Goal: Task Accomplishment & Management: Use online tool/utility

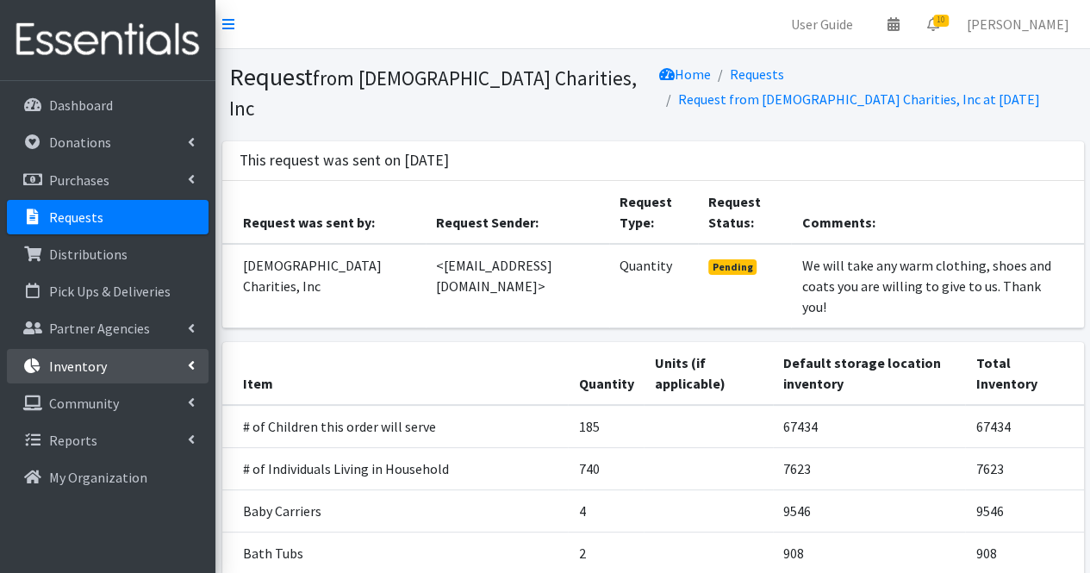
click at [122, 368] on link "Inventory" at bounding box center [108, 366] width 202 height 34
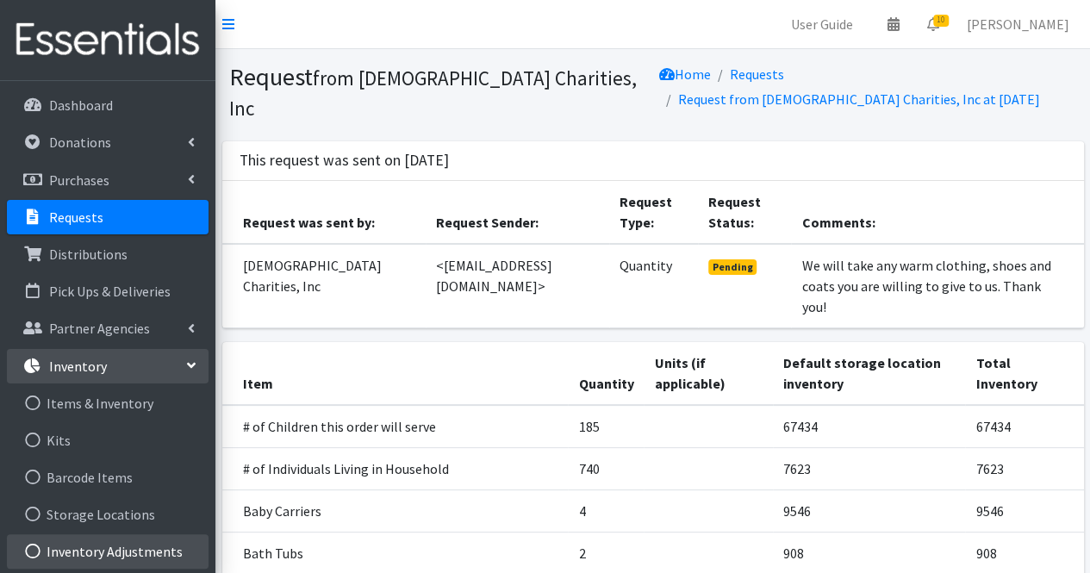
click at [164, 547] on link "Inventory Adjustments" at bounding box center [108, 551] width 202 height 34
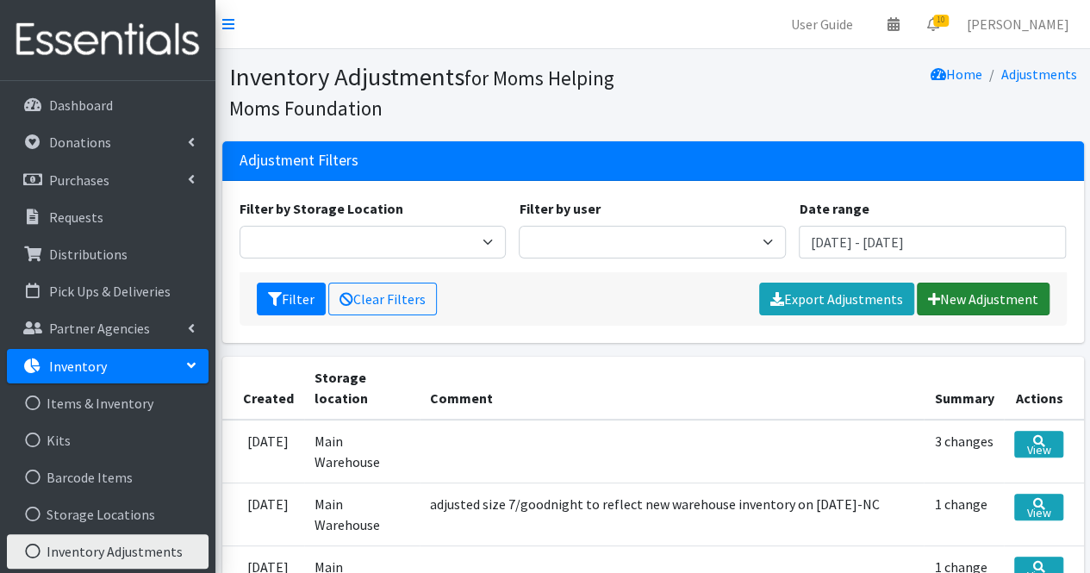
click at [1011, 294] on link "New Adjustment" at bounding box center [983, 299] width 133 height 33
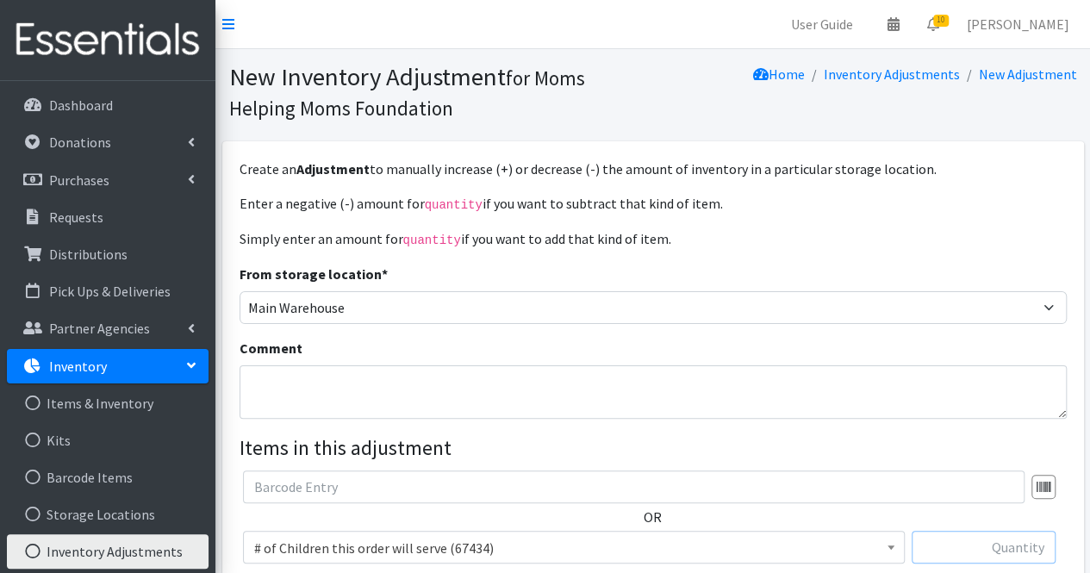
click at [994, 551] on input "text" at bounding box center [984, 547] width 144 height 33
type input "139"
click at [603, 536] on span "# of Children this order will serve (67434)" at bounding box center [574, 548] width 640 height 24
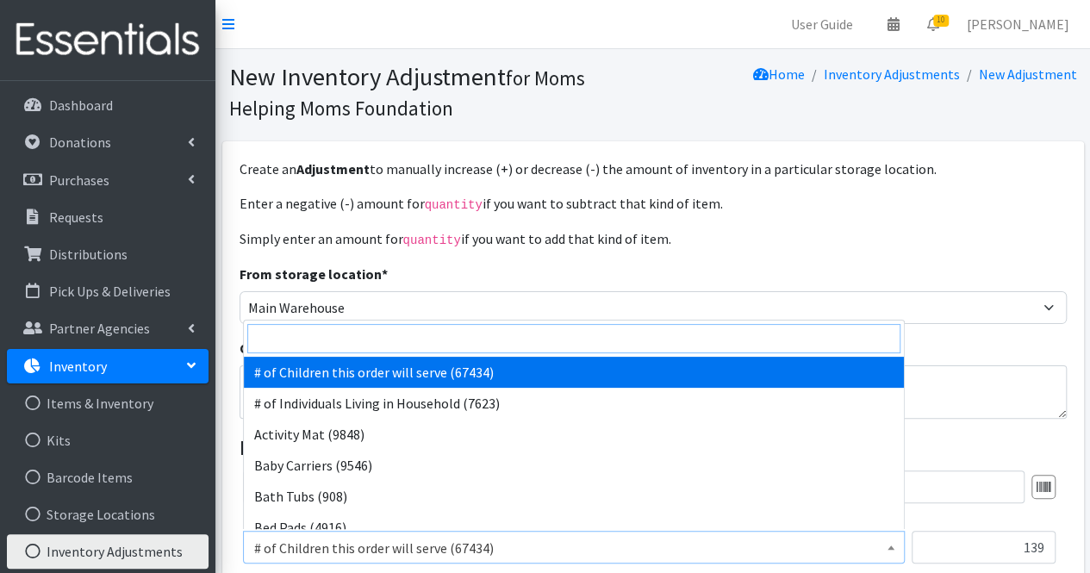
click at [509, 337] on input "search" at bounding box center [573, 338] width 653 height 29
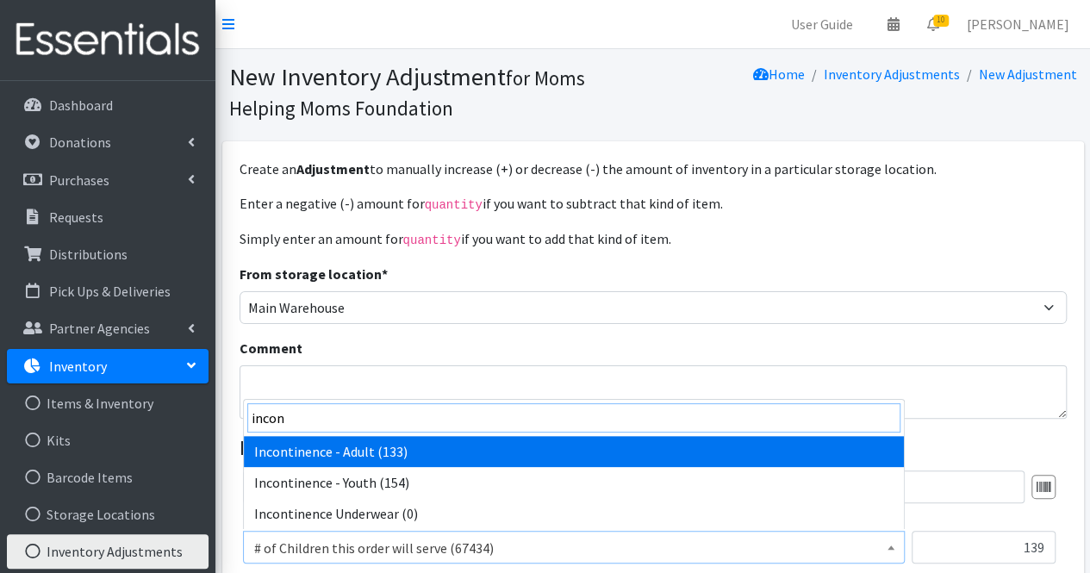
type input "incon"
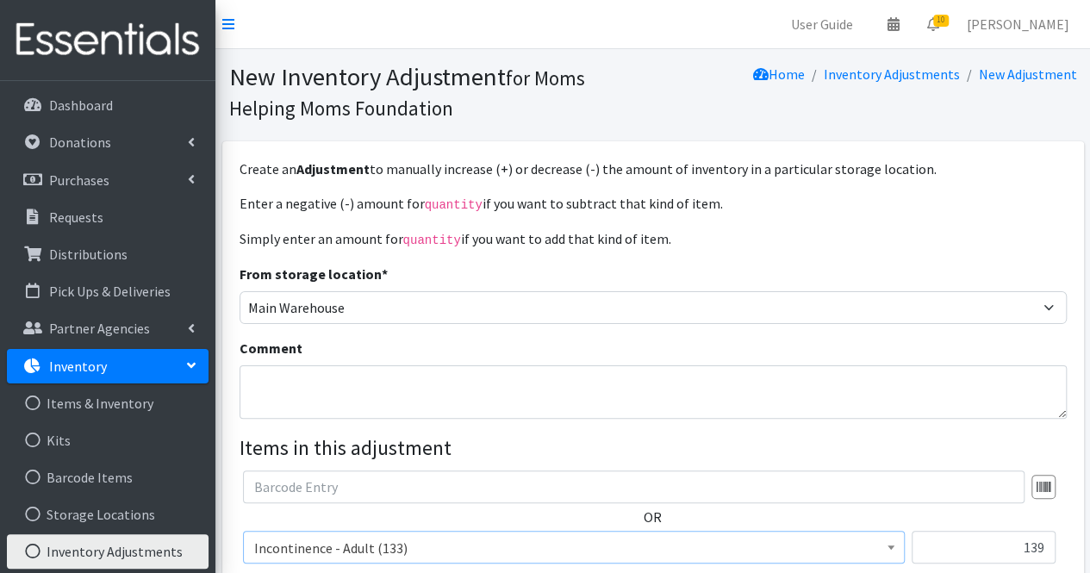
select select "302"
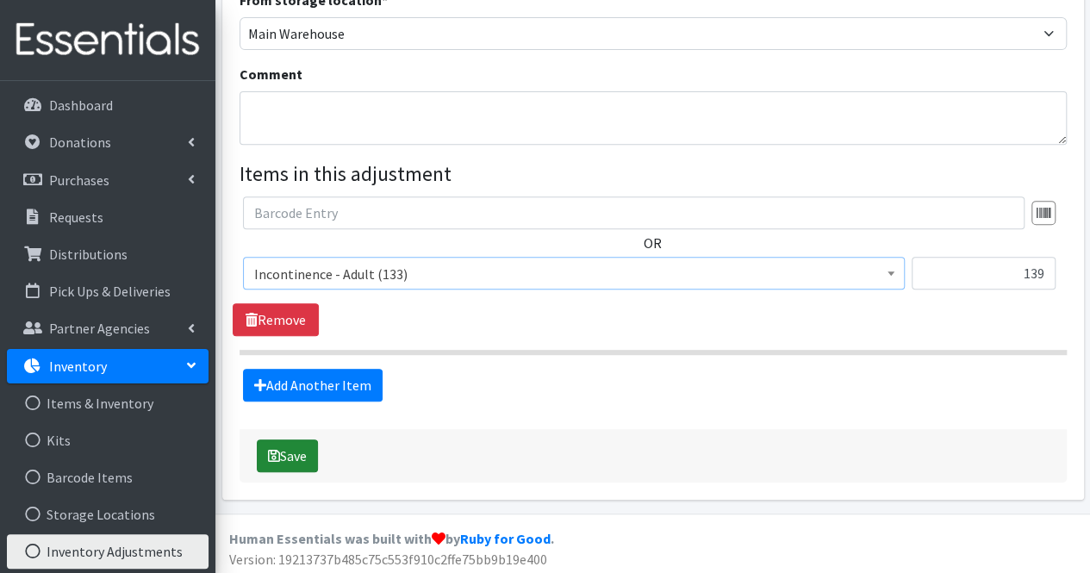
click at [296, 454] on button "Save" at bounding box center [287, 456] width 61 height 33
